Goal: Information Seeking & Learning: Compare options

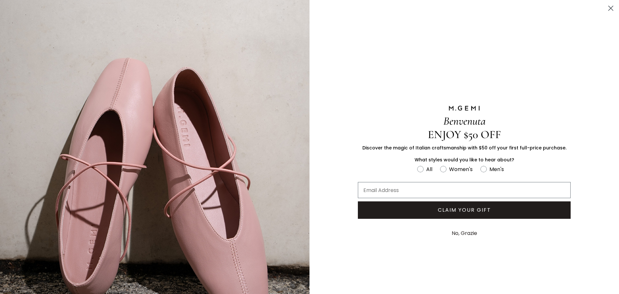
click at [464, 233] on button "No, Grazie" at bounding box center [464, 233] width 32 height 16
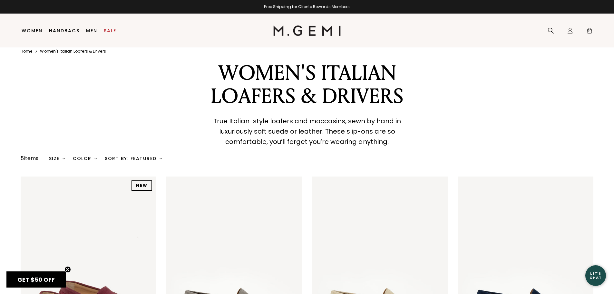
scroll to position [14, 0]
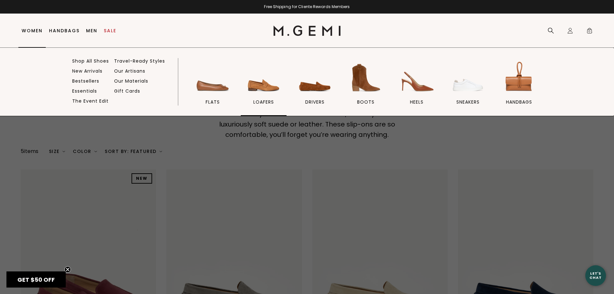
click at [264, 88] on img at bounding box center [264, 78] width 36 height 36
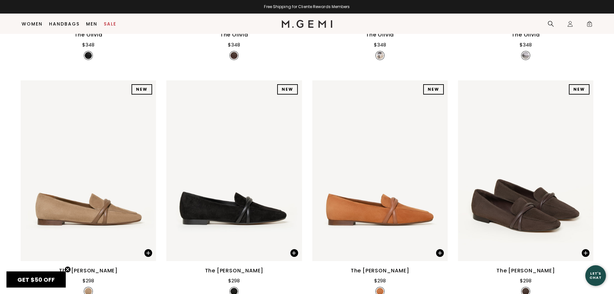
scroll to position [309, 0]
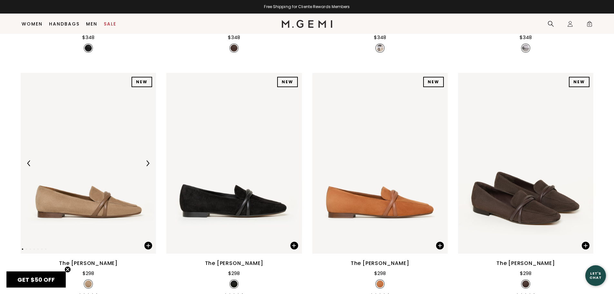
click at [84, 209] on img at bounding box center [88, 163] width 135 height 180
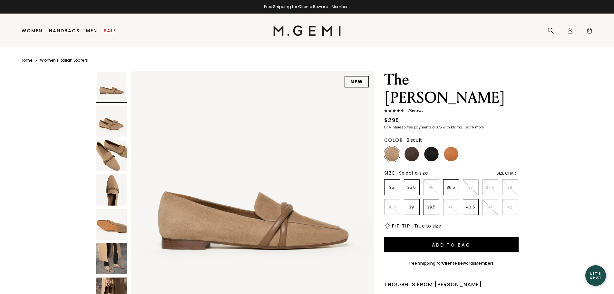
click at [96, 226] on img at bounding box center [111, 223] width 31 height 31
click at [112, 266] on img at bounding box center [111, 258] width 31 height 31
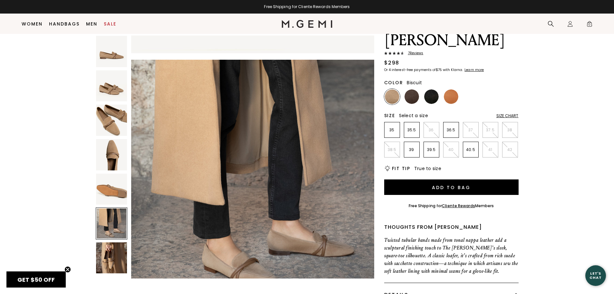
scroll to position [51, 0]
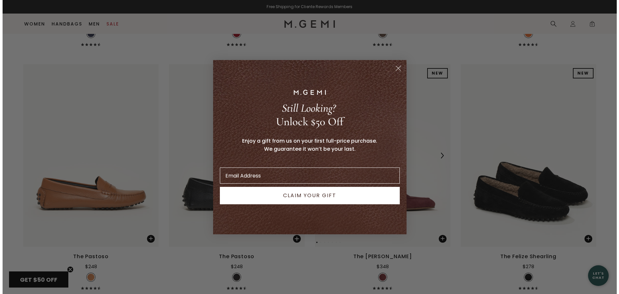
scroll to position [1789, 0]
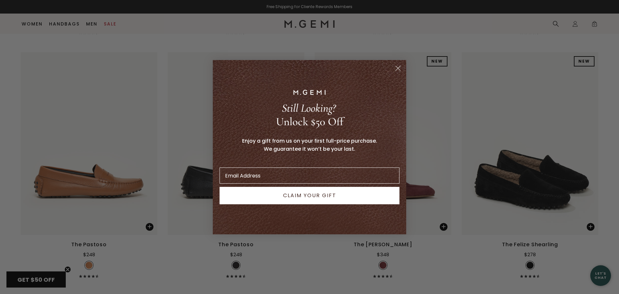
click at [400, 68] on circle "Close dialog" at bounding box center [397, 68] width 11 height 11
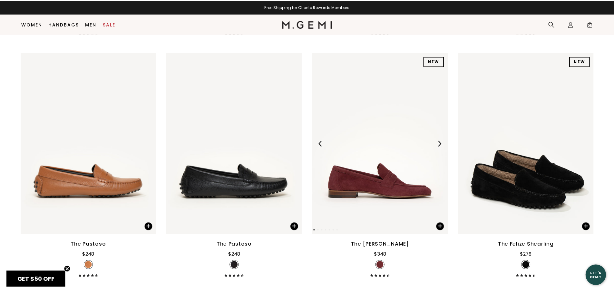
scroll to position [1777, 0]
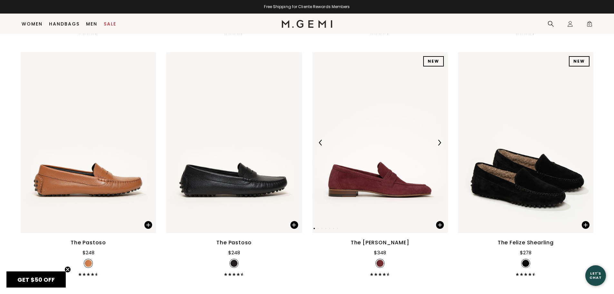
click at [404, 195] on img at bounding box center [379, 142] width 135 height 180
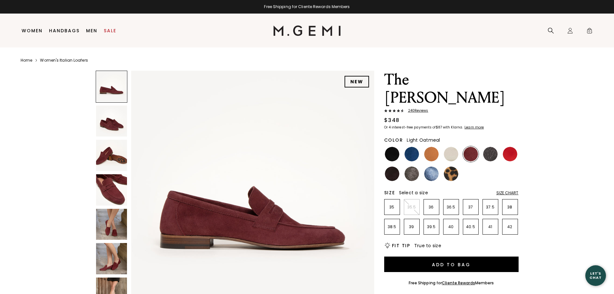
click at [449, 147] on img at bounding box center [451, 154] width 15 height 15
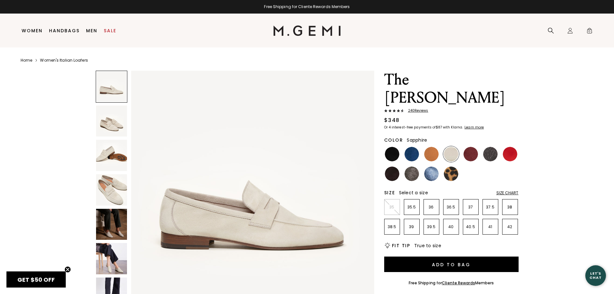
click at [431, 166] on img at bounding box center [431, 173] width 15 height 15
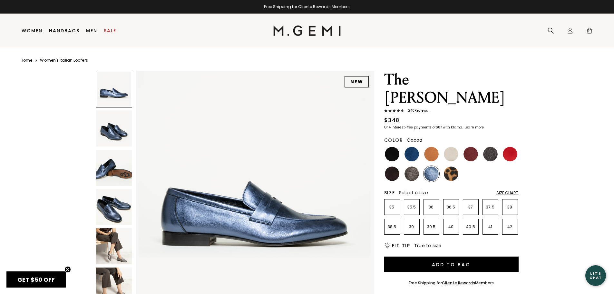
click at [414, 166] on img at bounding box center [411, 173] width 15 height 15
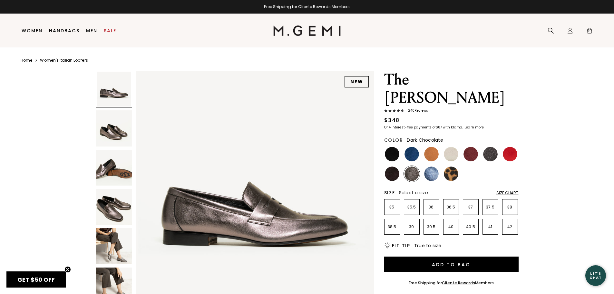
click at [388, 166] on img at bounding box center [392, 173] width 15 height 15
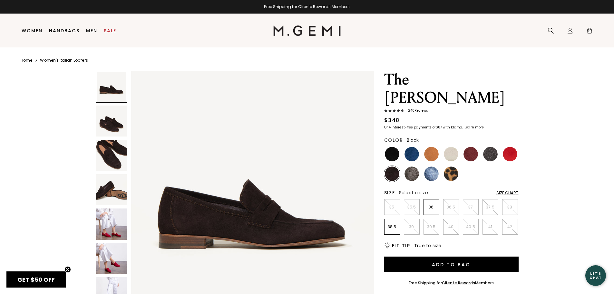
click at [390, 147] on img at bounding box center [392, 154] width 15 height 15
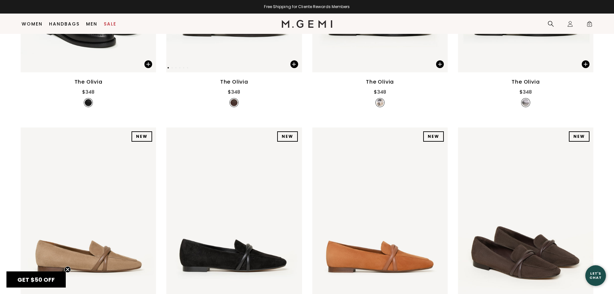
scroll to position [359, 0]
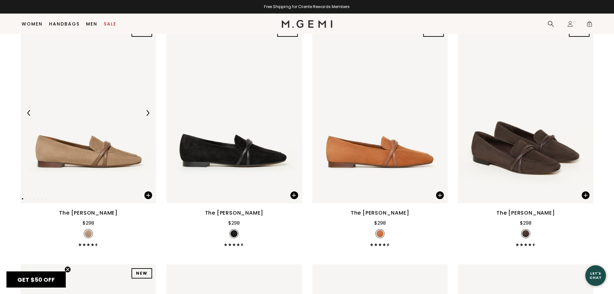
click at [104, 141] on img at bounding box center [88, 113] width 135 height 180
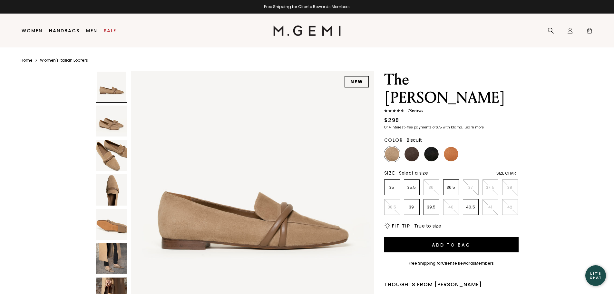
click at [111, 255] on img at bounding box center [111, 258] width 31 height 31
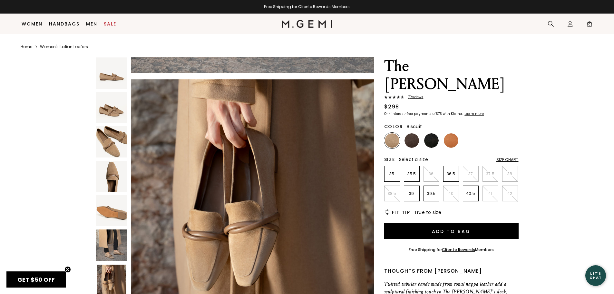
scroll to position [83, 0]
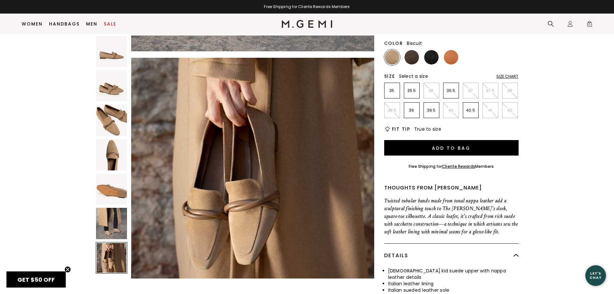
click at [111, 261] on div at bounding box center [112, 258] width 32 height 32
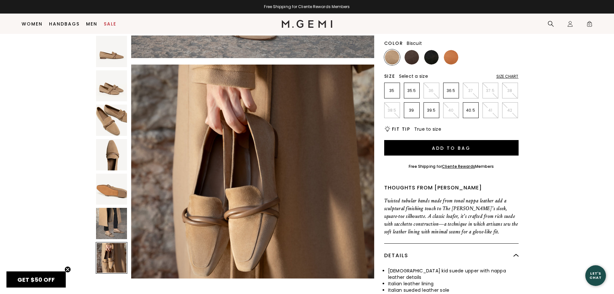
click at [113, 233] on img at bounding box center [111, 223] width 31 height 31
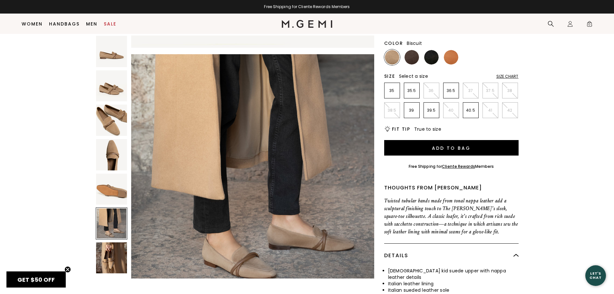
scroll to position [1222, 0]
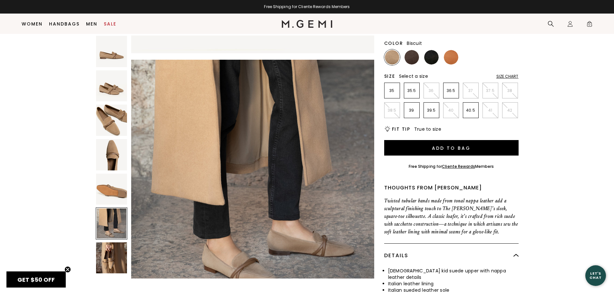
click at [105, 83] on img at bounding box center [111, 85] width 31 height 31
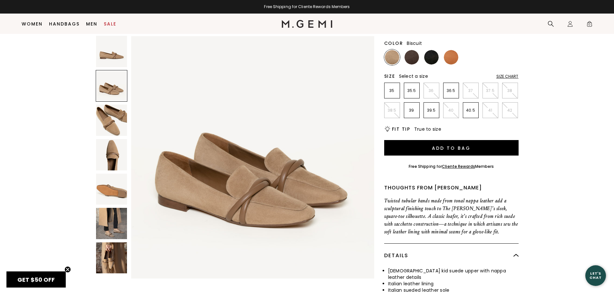
click at [104, 64] on img at bounding box center [111, 51] width 31 height 31
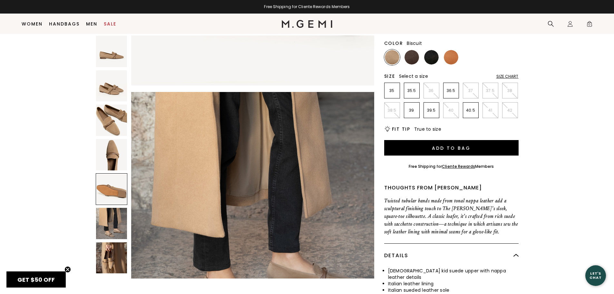
scroll to position [1289, 0]
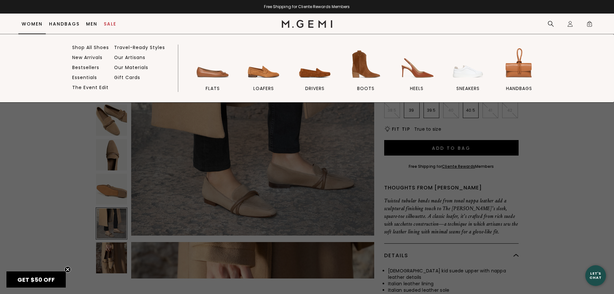
click at [29, 25] on link "Women" at bounding box center [32, 23] width 21 height 5
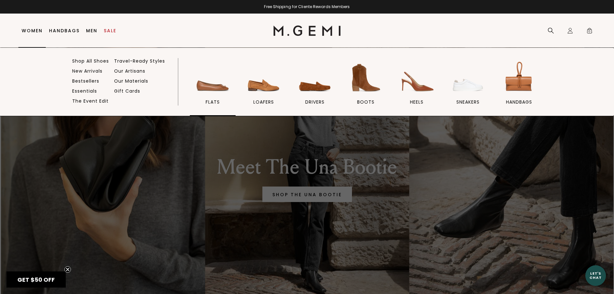
click at [222, 91] on img at bounding box center [213, 78] width 36 height 36
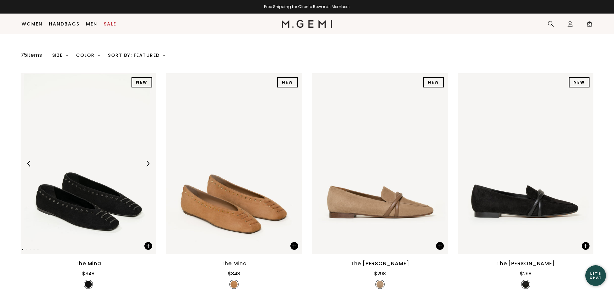
scroll to position [276, 0]
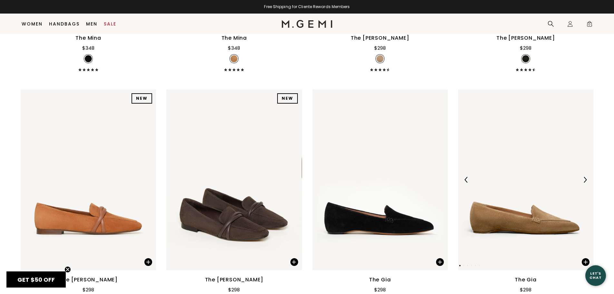
click at [528, 217] on img at bounding box center [525, 179] width 135 height 180
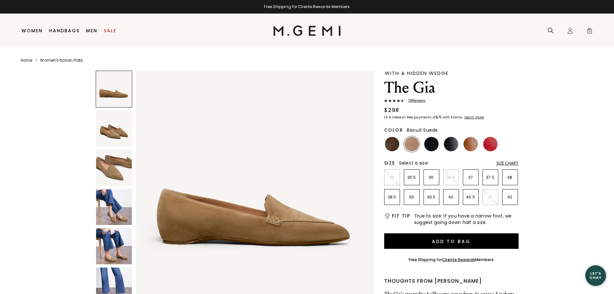
click at [113, 210] on img at bounding box center [114, 207] width 36 height 36
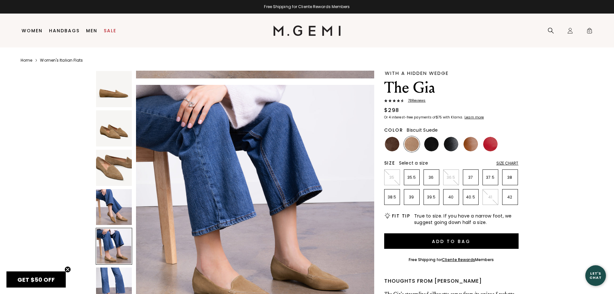
scroll to position [1105, 0]
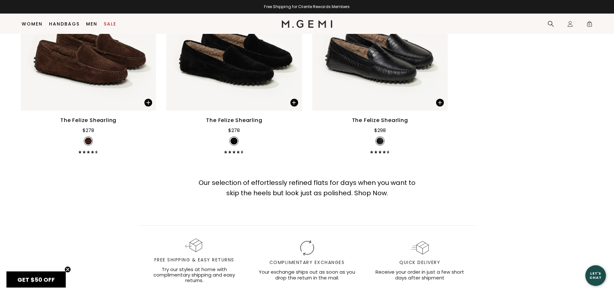
scroll to position [4652, 0]
